Goal: Transaction & Acquisition: Purchase product/service

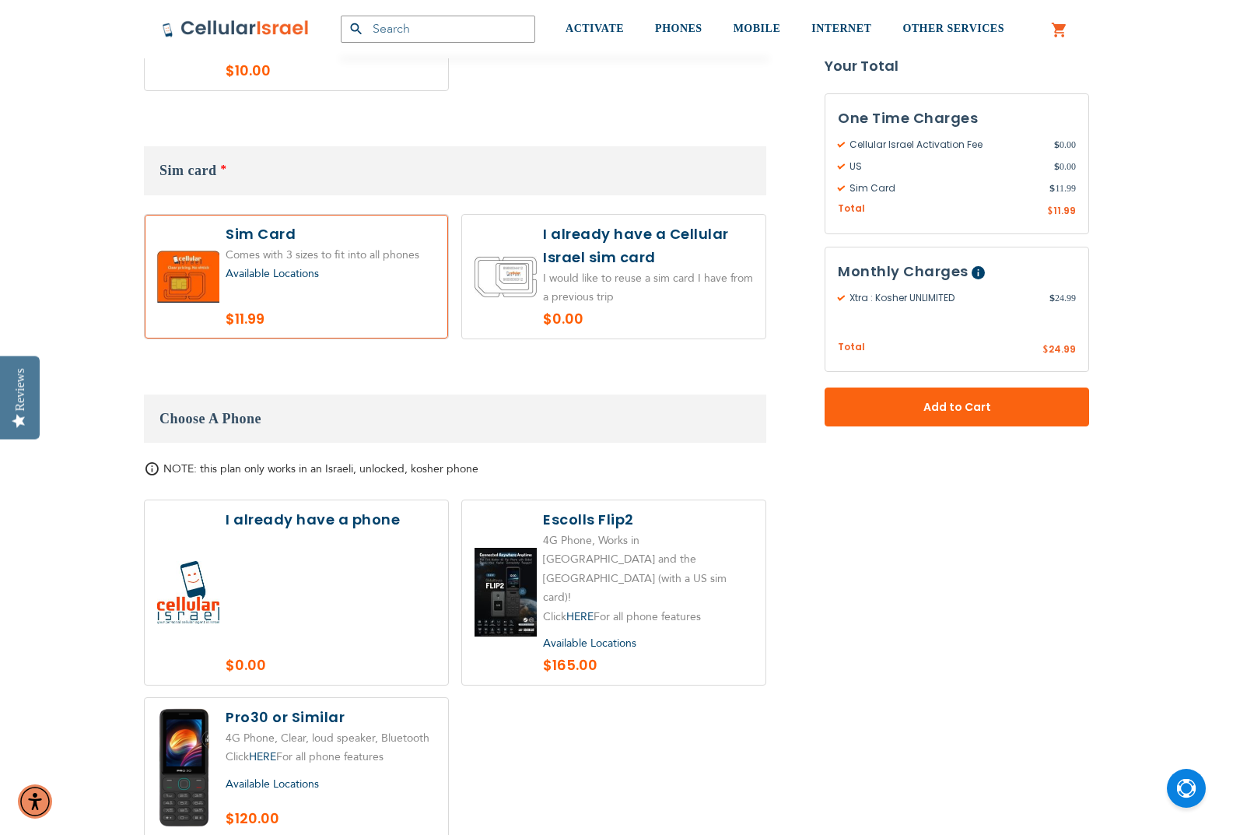
scroll to position [1479, 0]
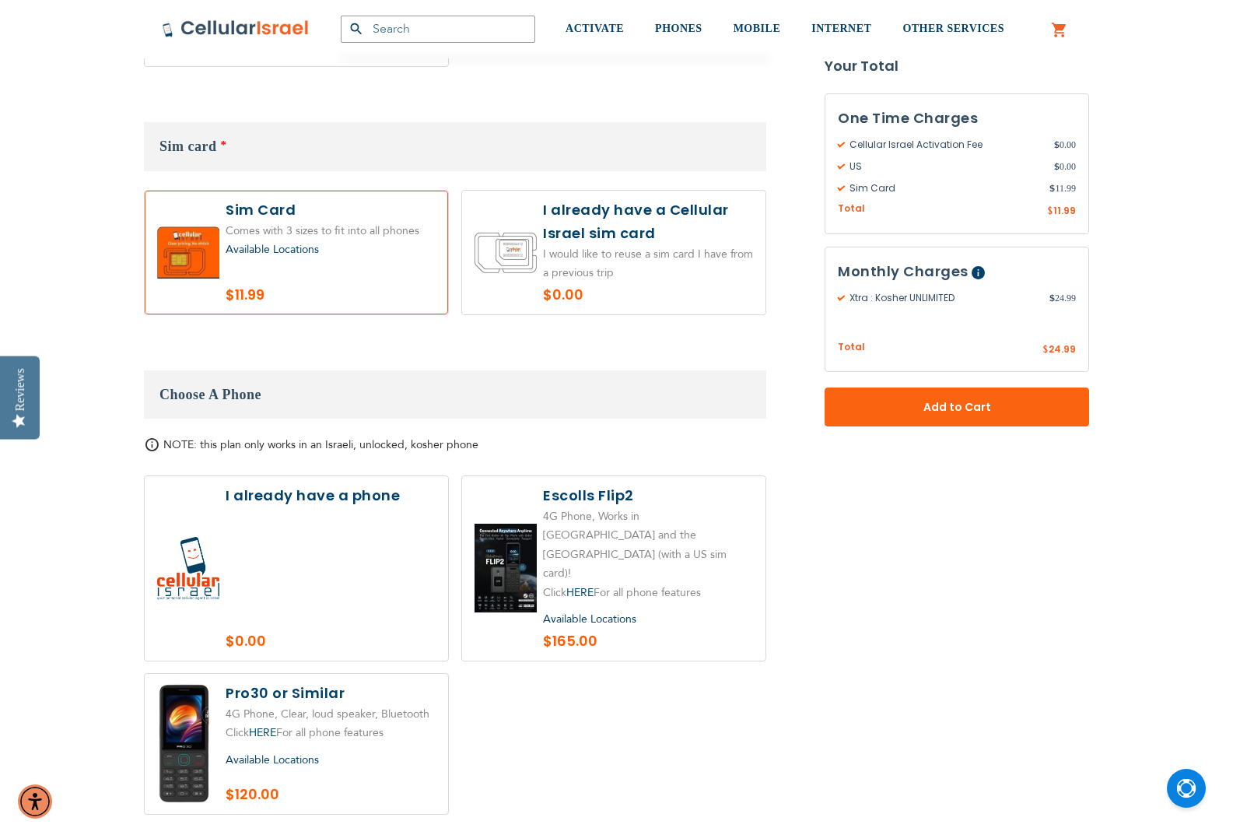
click at [385, 674] on label at bounding box center [296, 744] width 303 height 140
radio input "true"
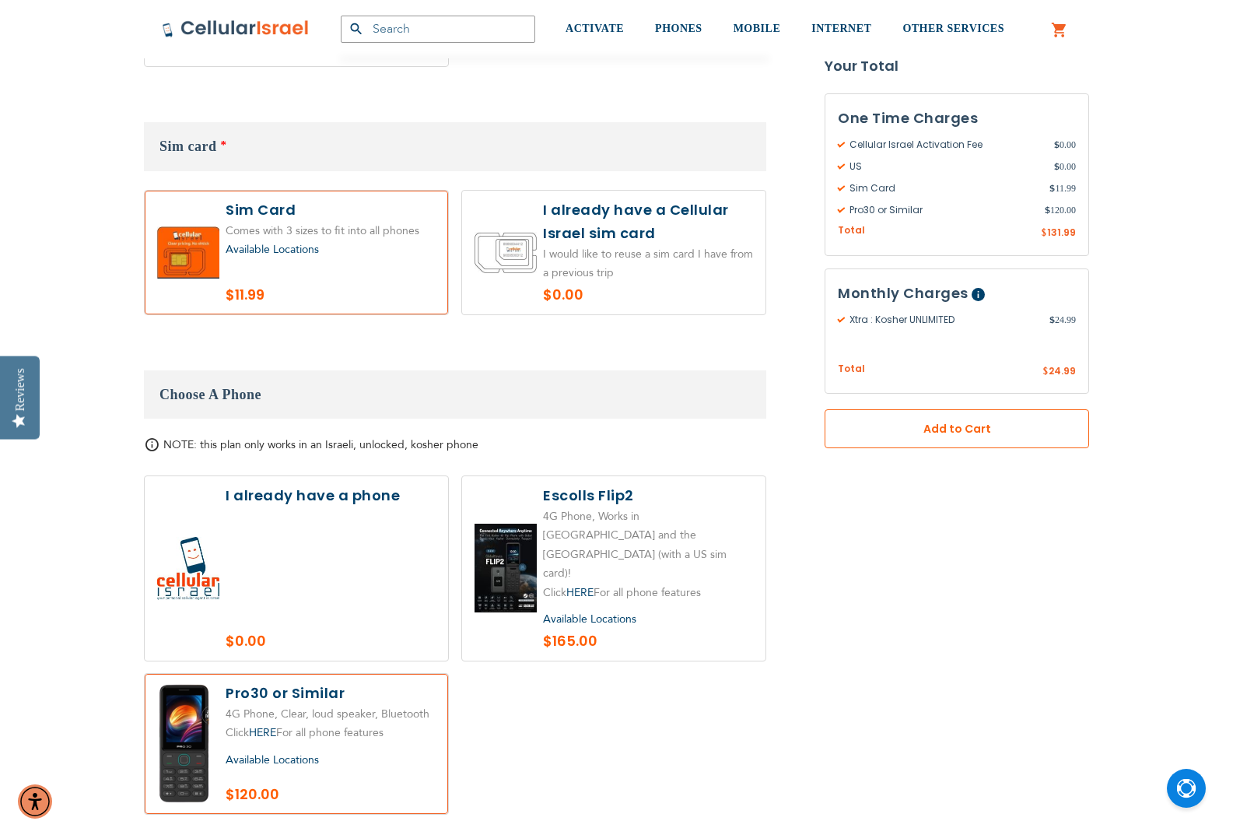
click at [939, 439] on button "Add to Cart" at bounding box center [957, 428] width 265 height 39
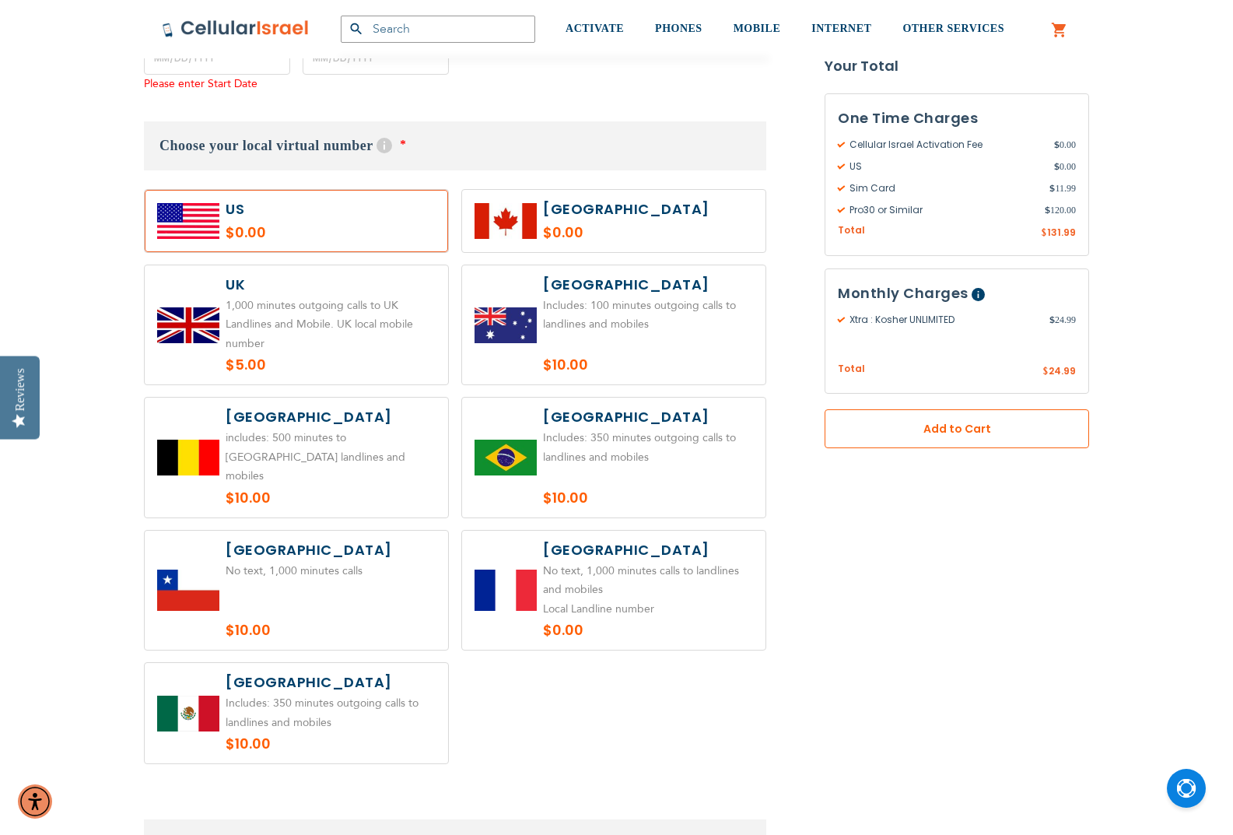
scroll to position [770, 0]
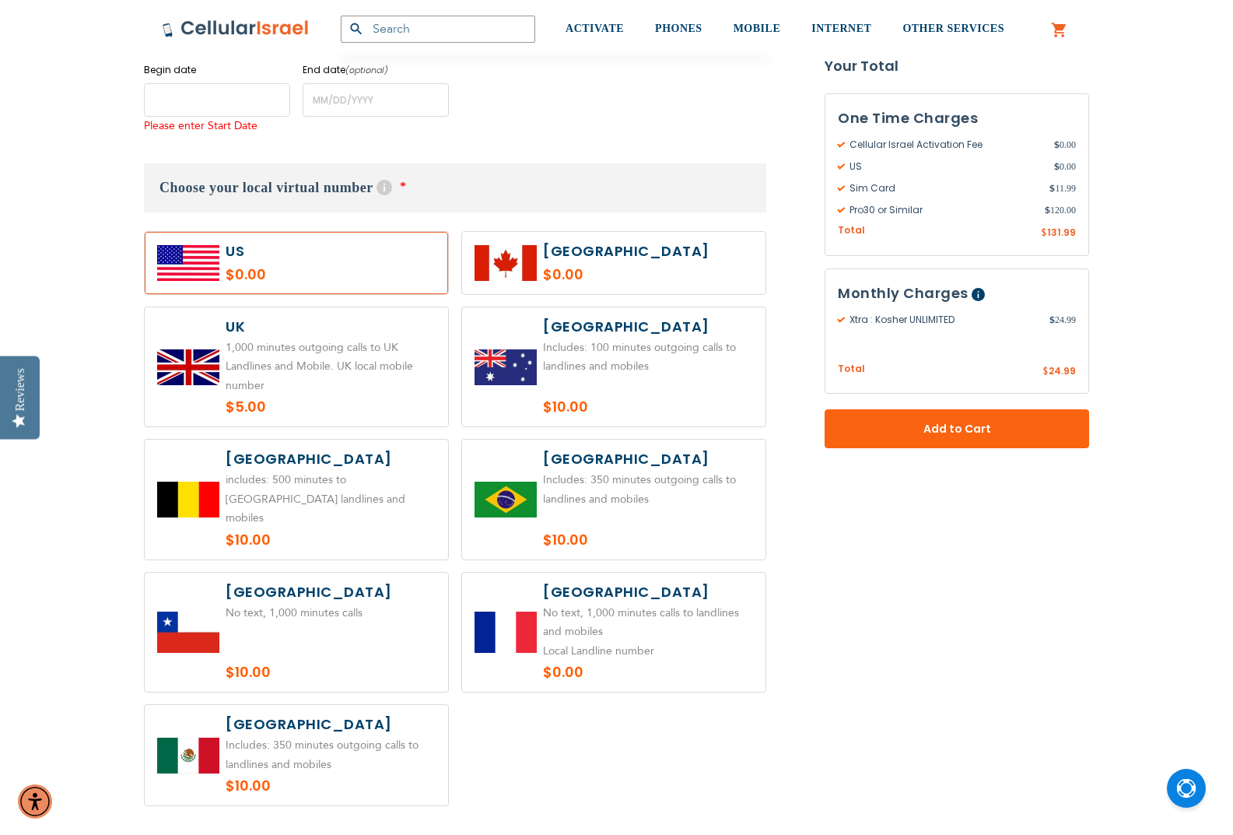
click at [226, 89] on input "name" at bounding box center [217, 99] width 146 height 33
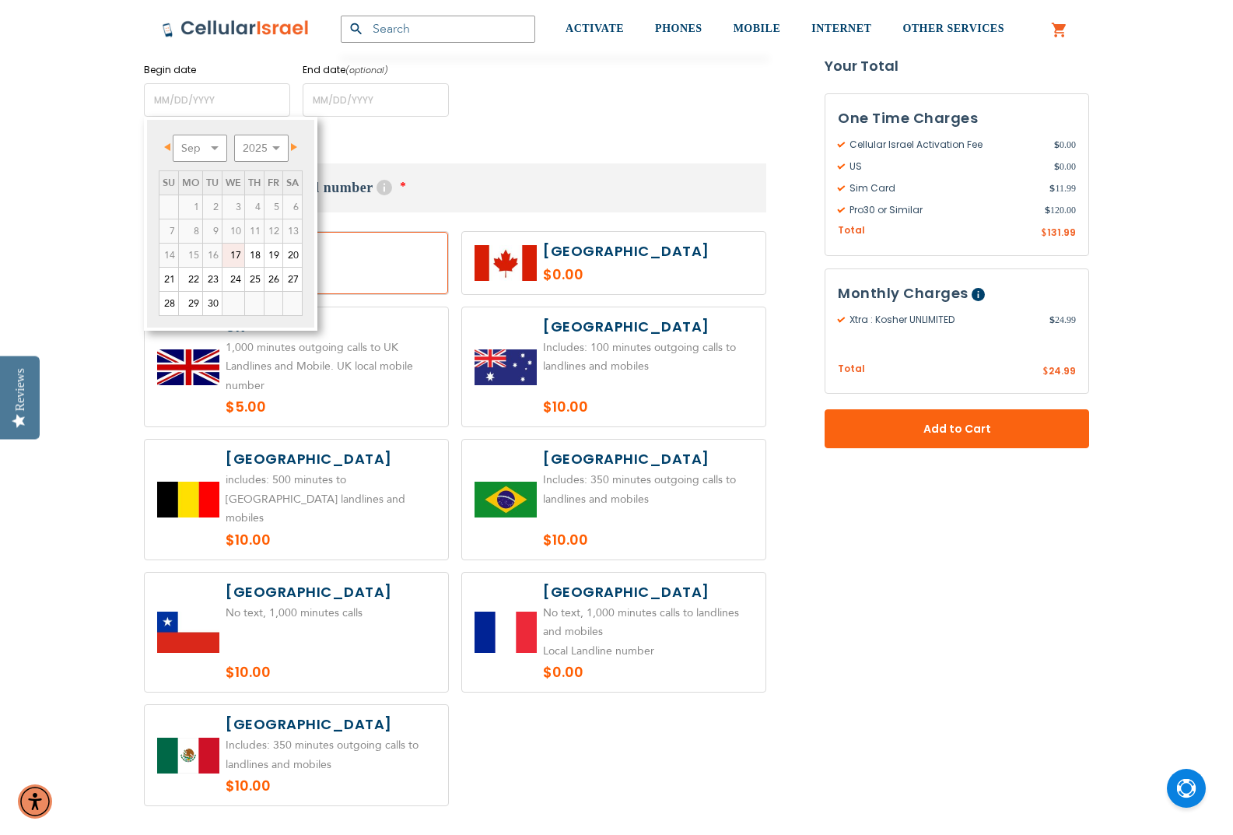
click at [301, 146] on link "Next" at bounding box center [291, 146] width 19 height 19
click at [187, 276] on link "20" at bounding box center [190, 279] width 23 height 23
type input "[DATE]"
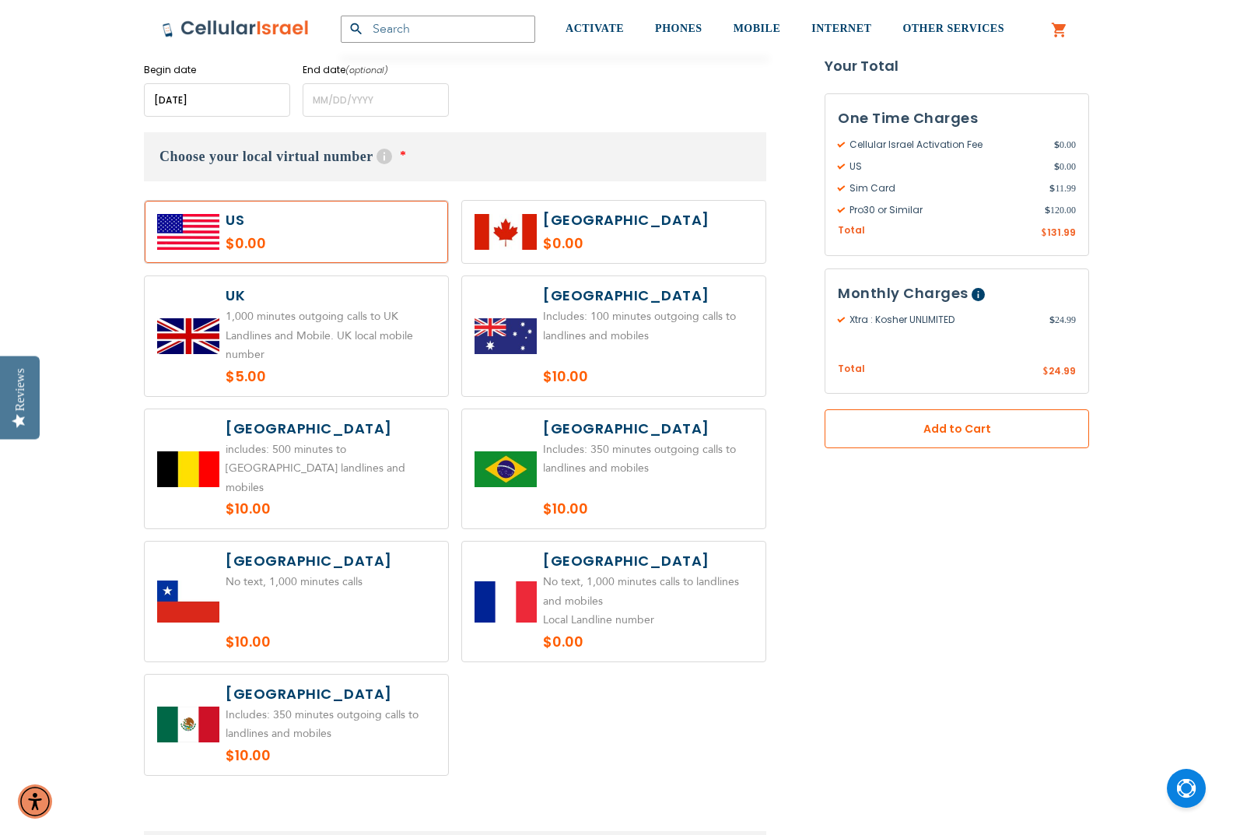
click at [935, 433] on span "Add to Cart" at bounding box center [957, 429] width 162 height 16
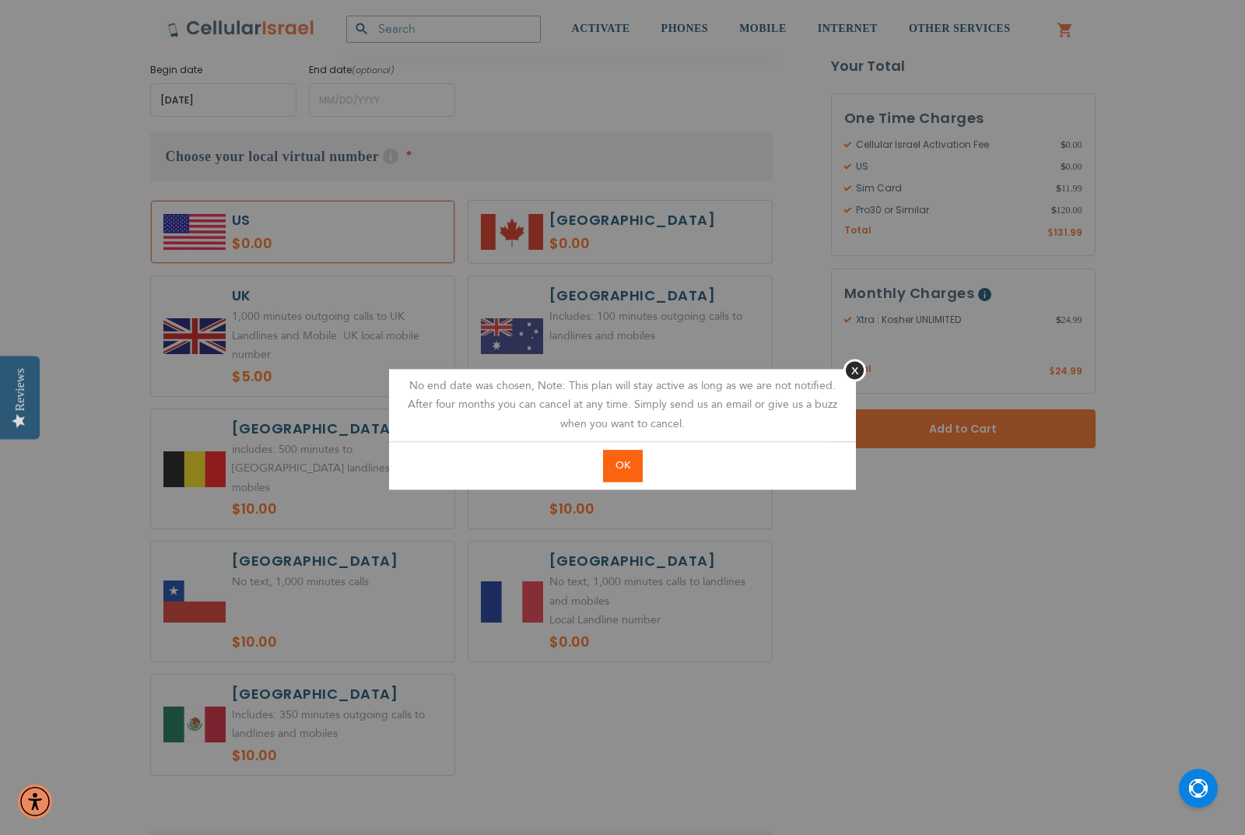
click at [619, 469] on span "OK" at bounding box center [623, 465] width 15 height 14
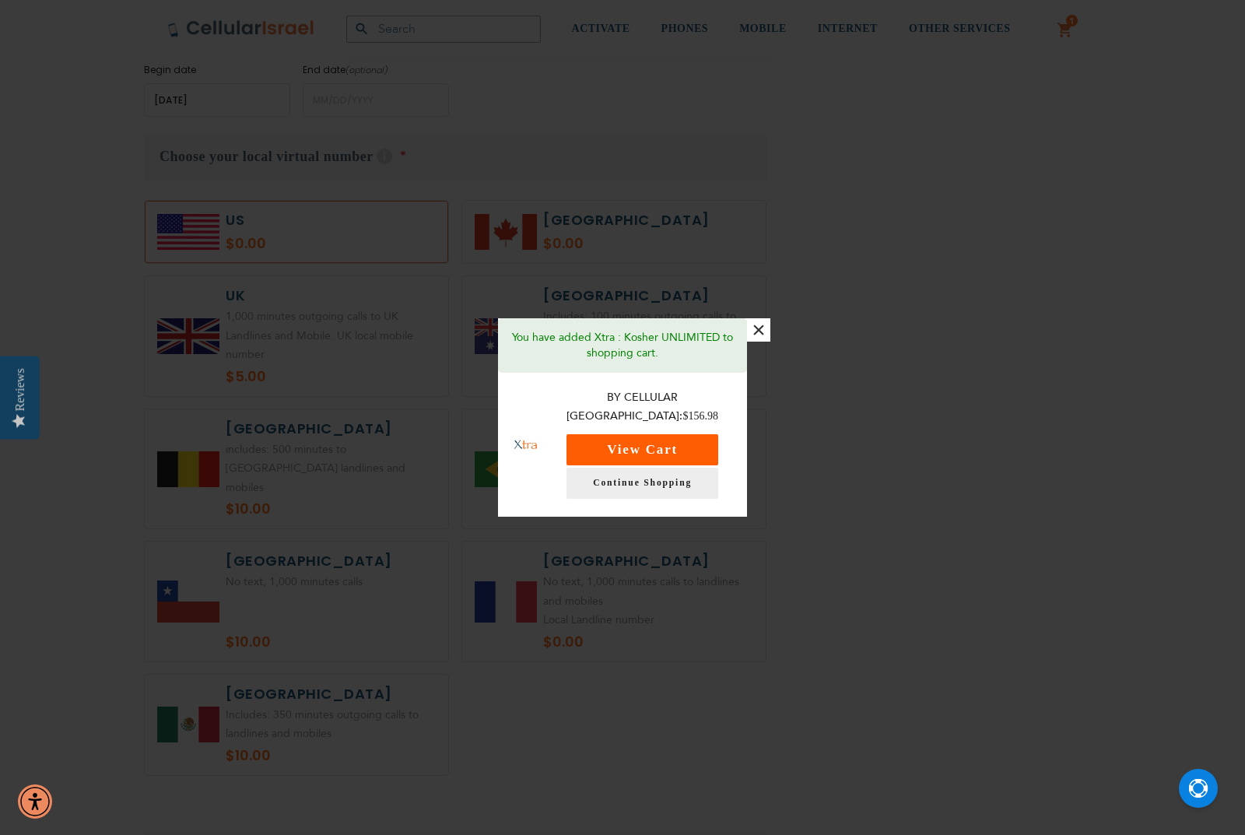
click at [660, 439] on button "View Cart" at bounding box center [643, 449] width 152 height 31
